Goal: Obtain resource: Download file/media

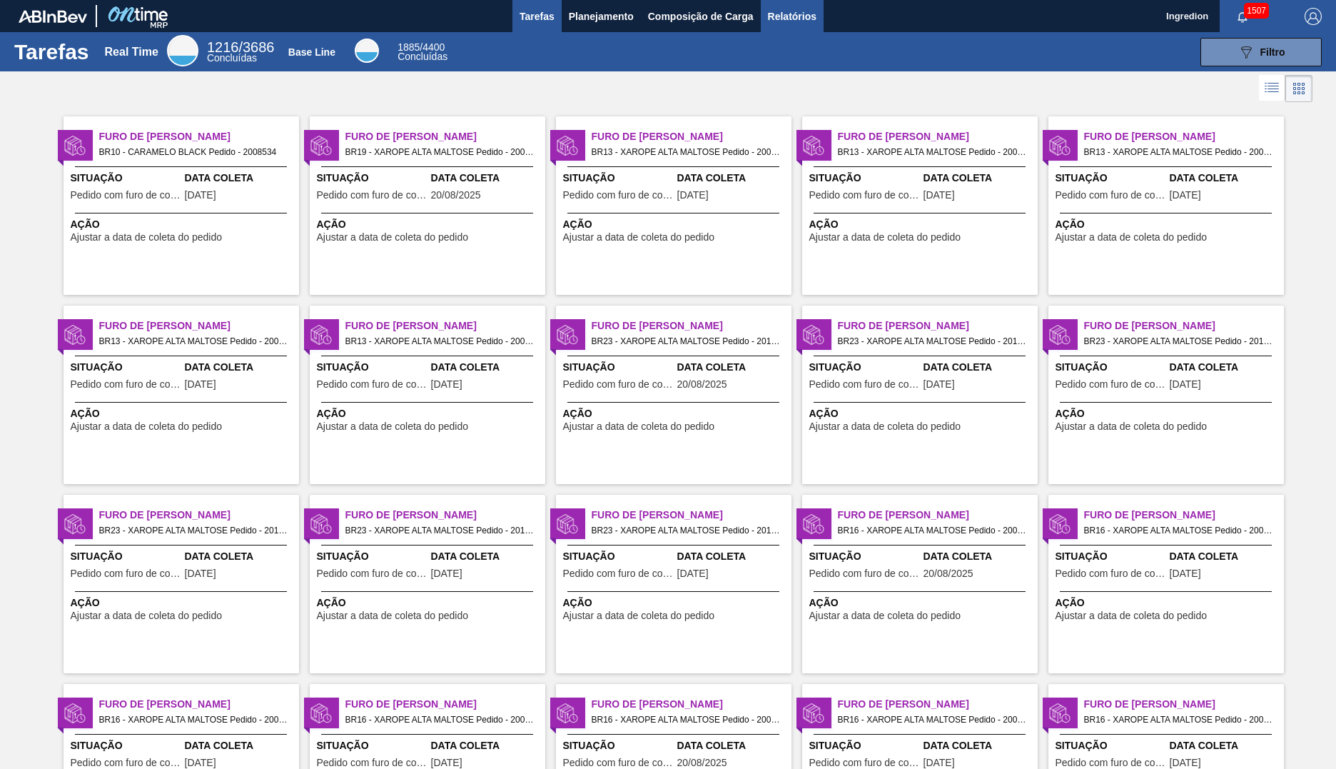
click at [791, 16] on span "Relatórios" at bounding box center [792, 16] width 49 height 17
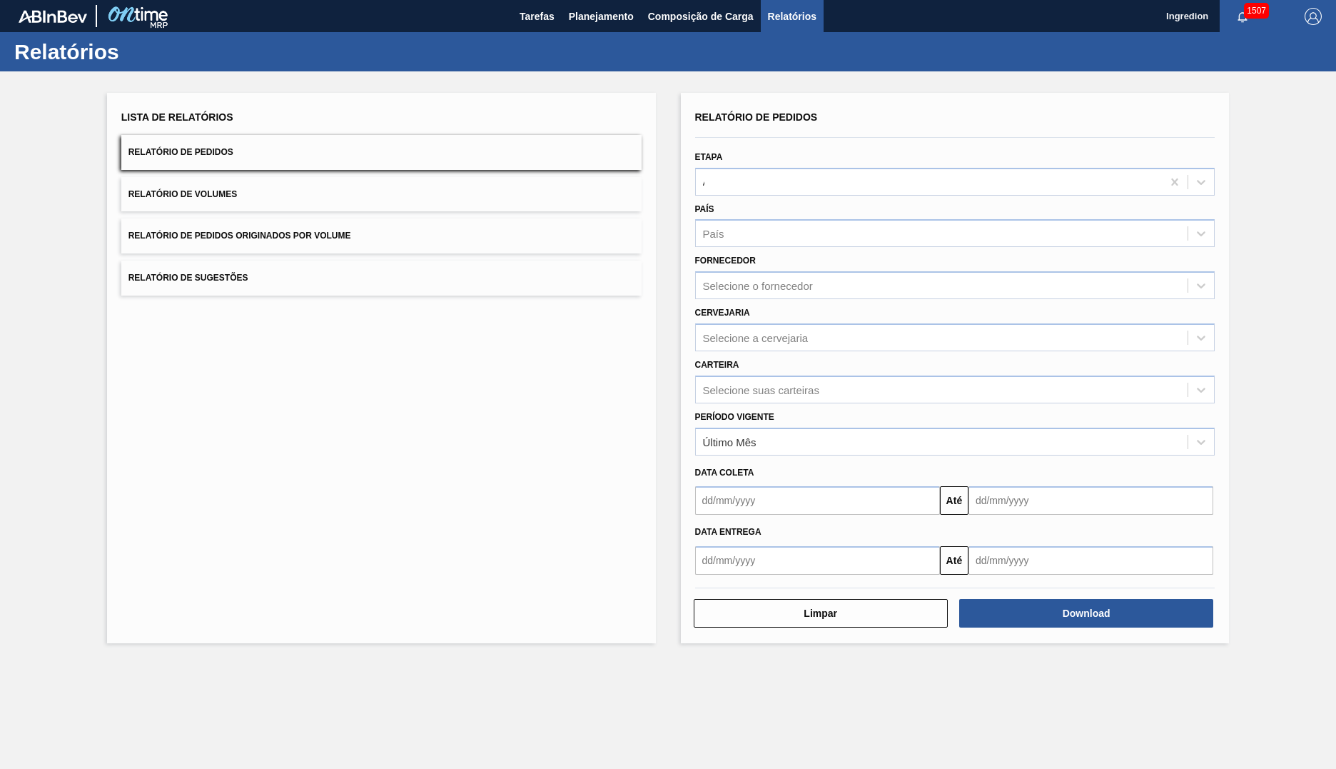
type input "Aguardando Faturamento"
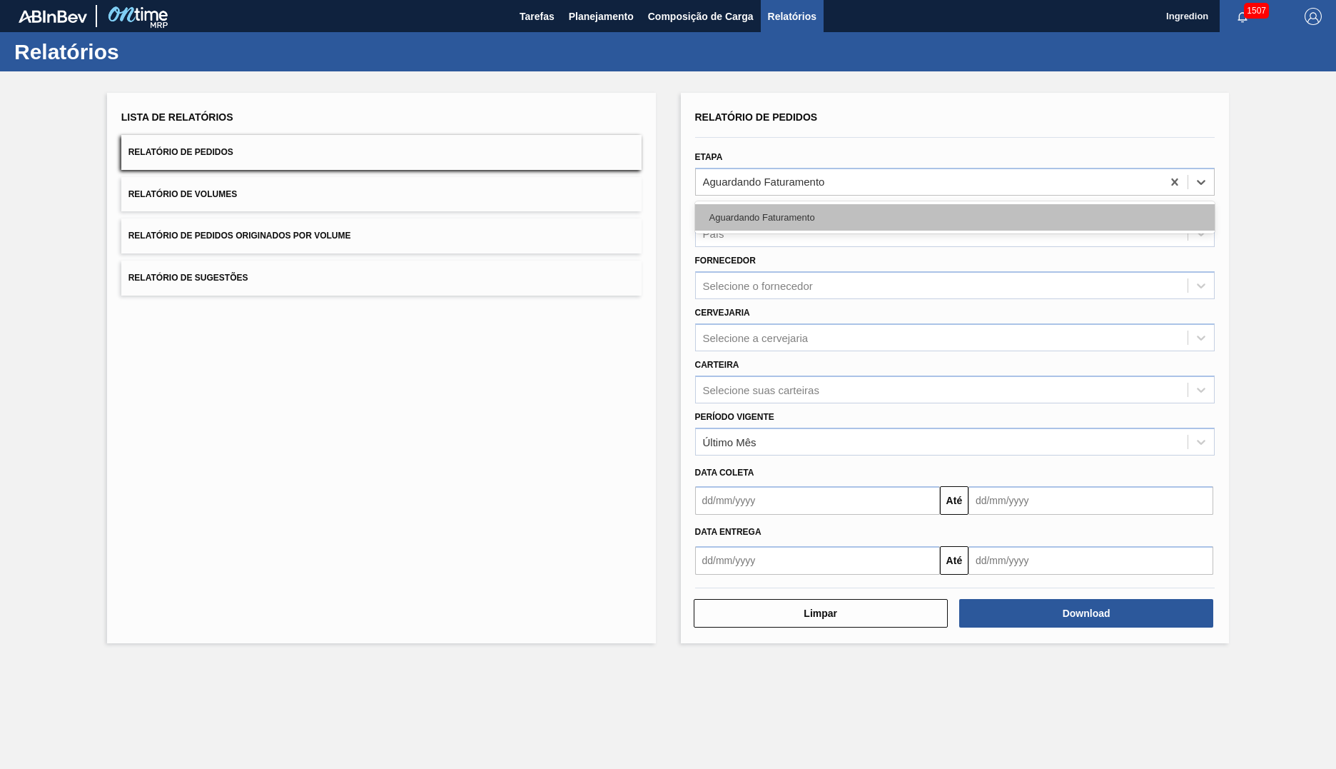
click at [954, 217] on div "Aguardando Faturamento" at bounding box center [955, 217] width 520 height 26
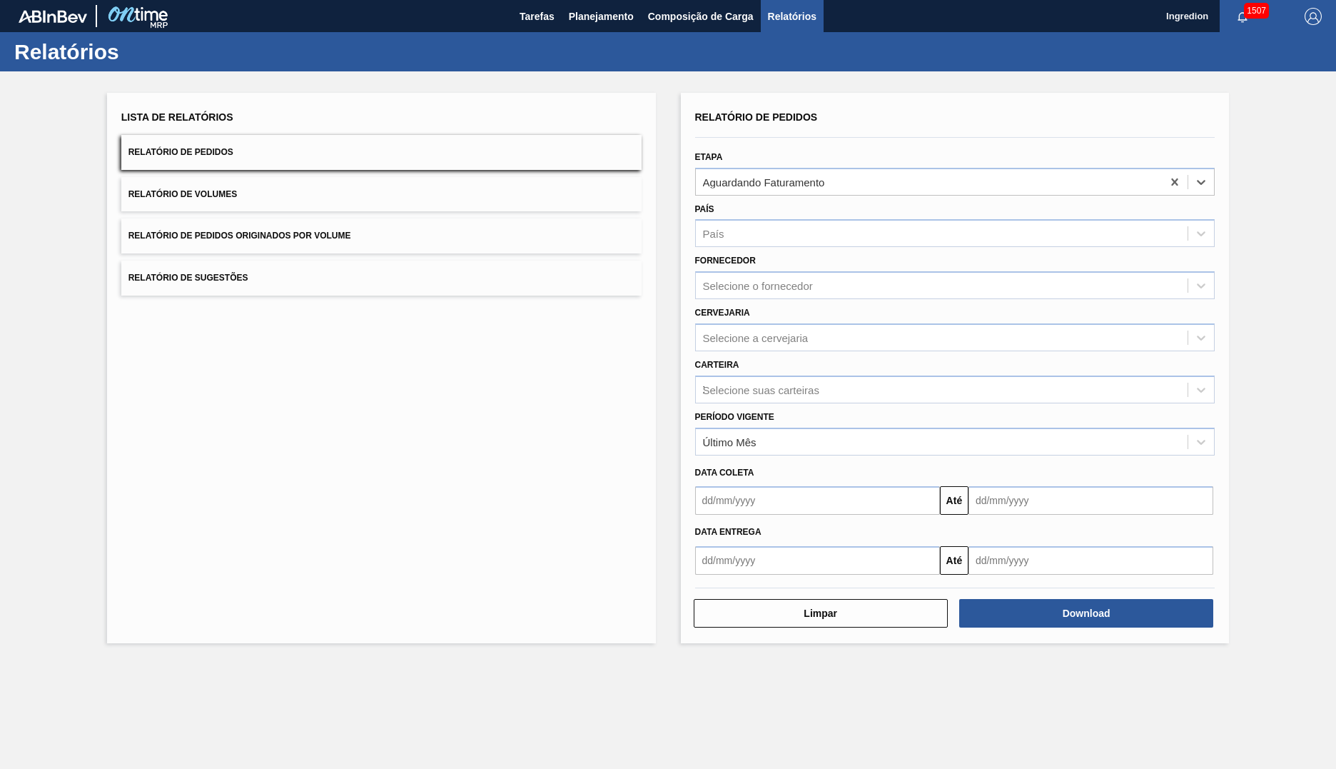
type input "Xarope"
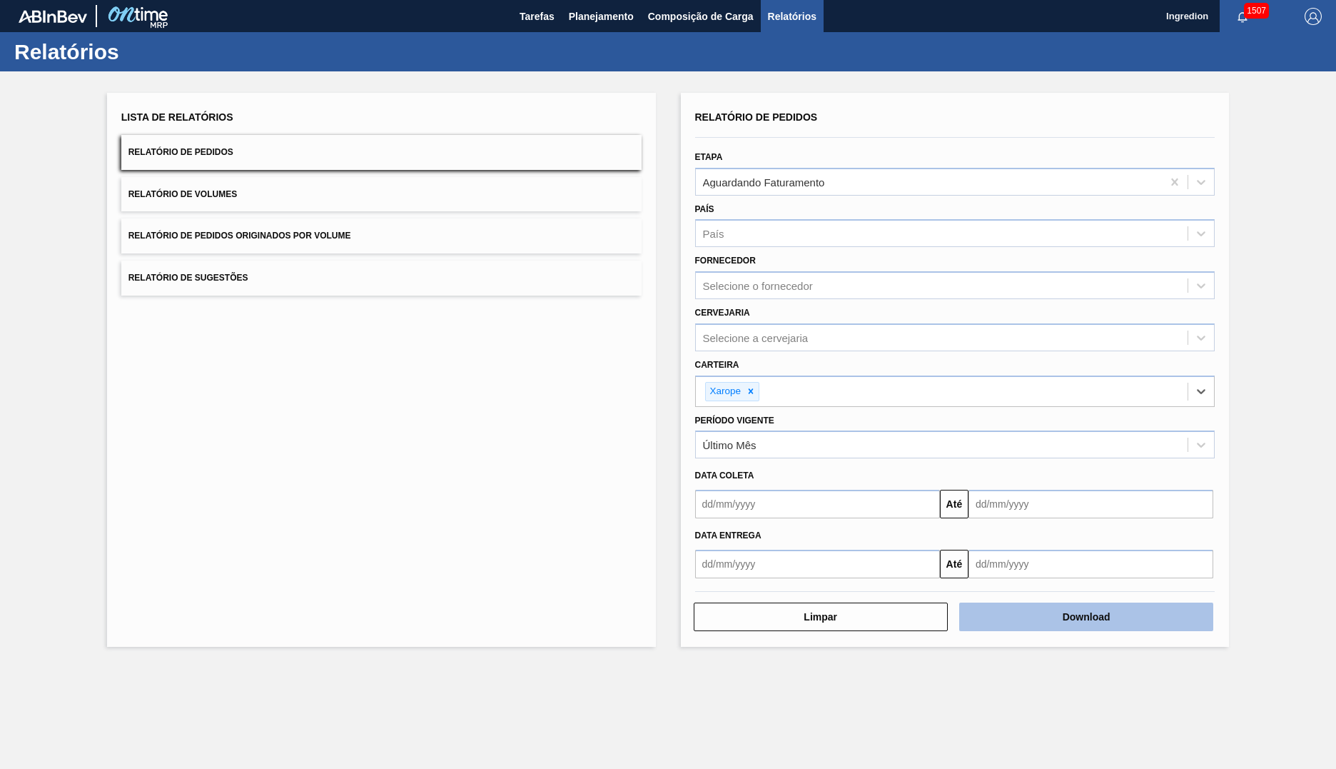
click at [1086, 617] on button "Download" at bounding box center [1086, 616] width 254 height 29
